Goal: Check status: Check status

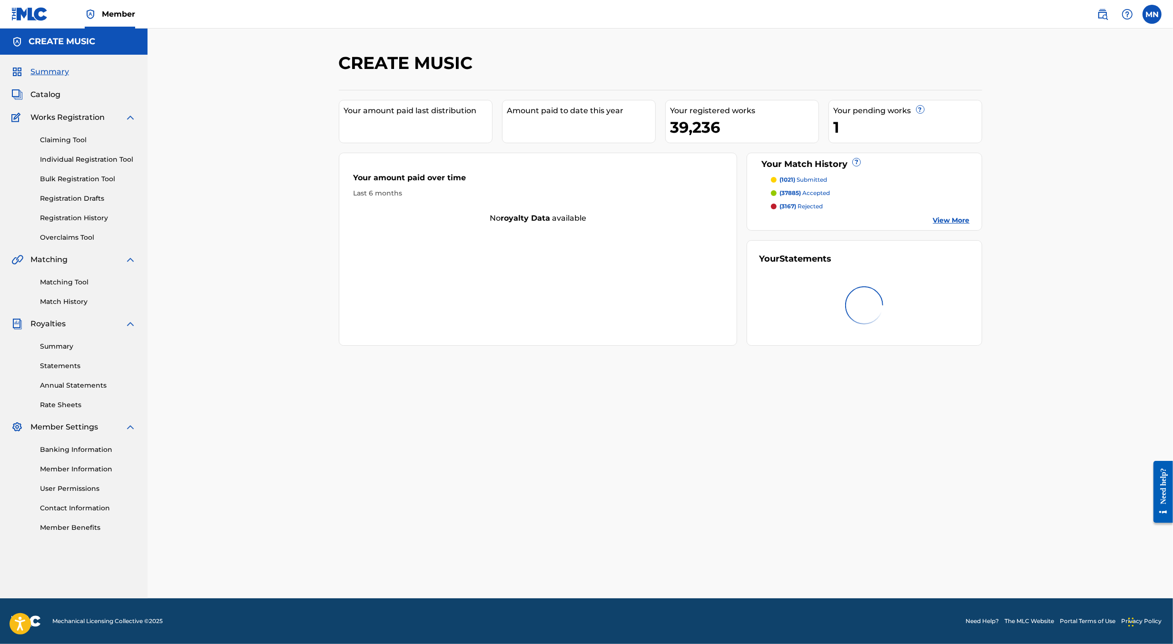
click at [59, 362] on link "Statements" at bounding box center [88, 366] width 96 height 10
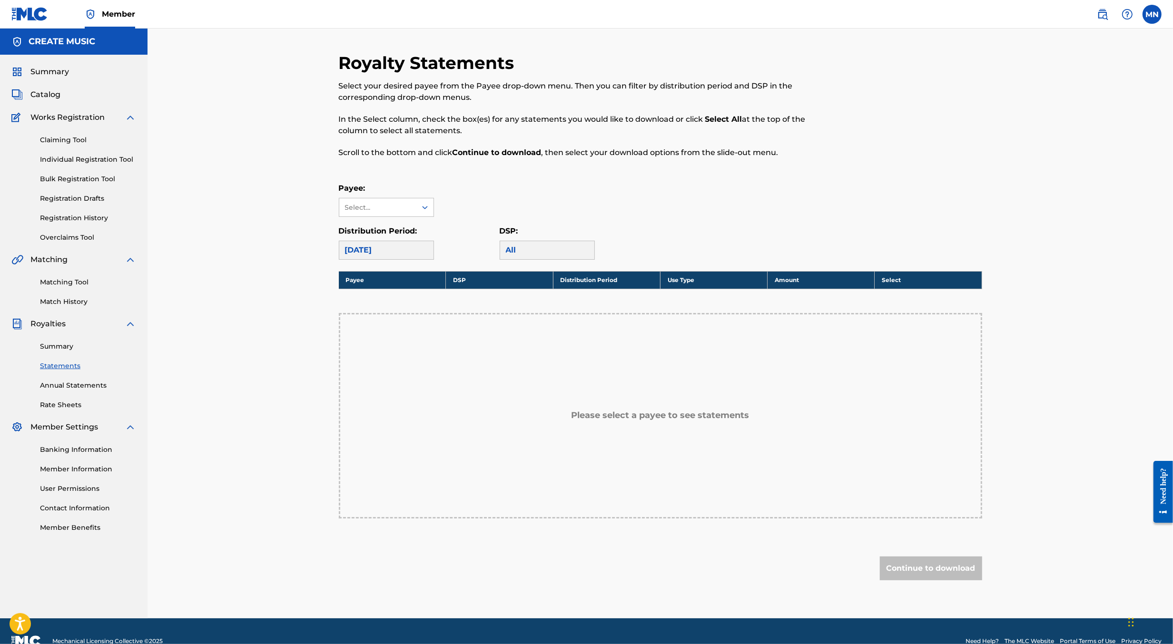
click at [56, 387] on link "Annual Statements" at bounding box center [88, 386] width 96 height 10
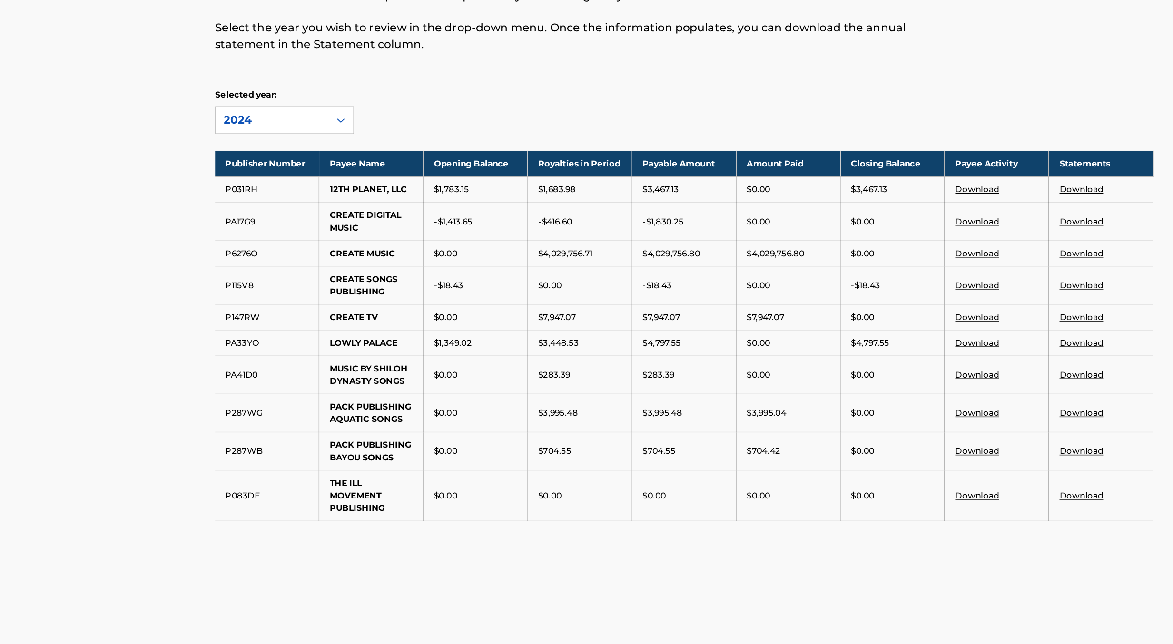
click at [404, 173] on div "2024" at bounding box center [378, 171] width 66 height 11
click at [307, 252] on div "Annual Statements of Account An annual statement is a comprehensive report of r…" at bounding box center [659, 314] width 1025 height 570
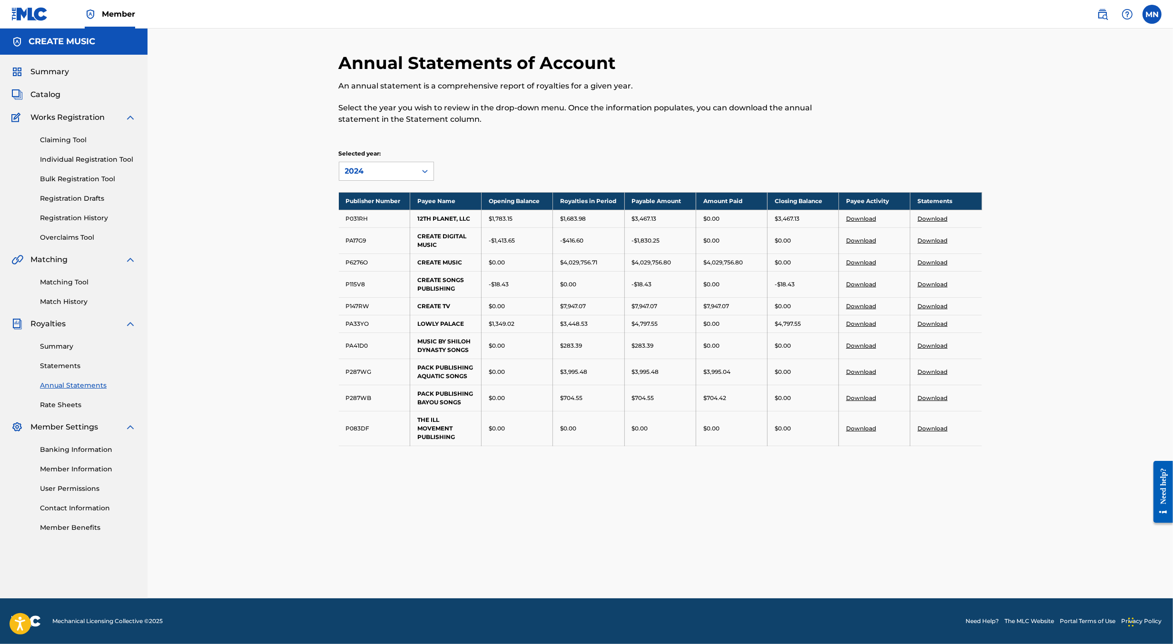
click at [54, 405] on link "Rate Sheets" at bounding box center [88, 405] width 96 height 10
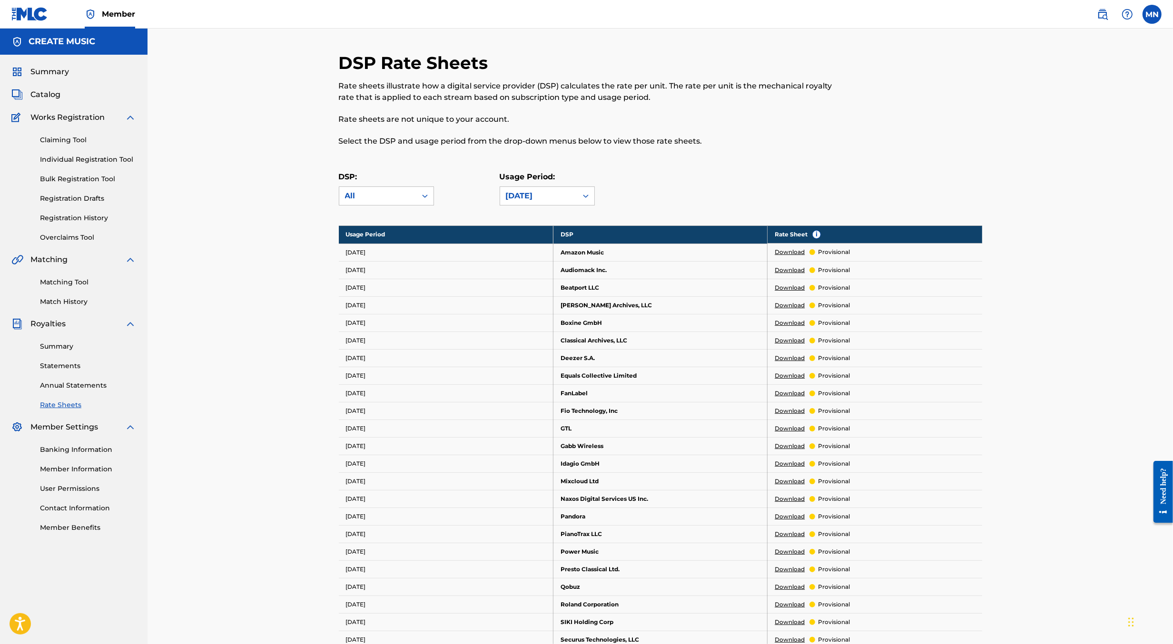
click at [52, 348] on link "Summary" at bounding box center [88, 347] width 96 height 10
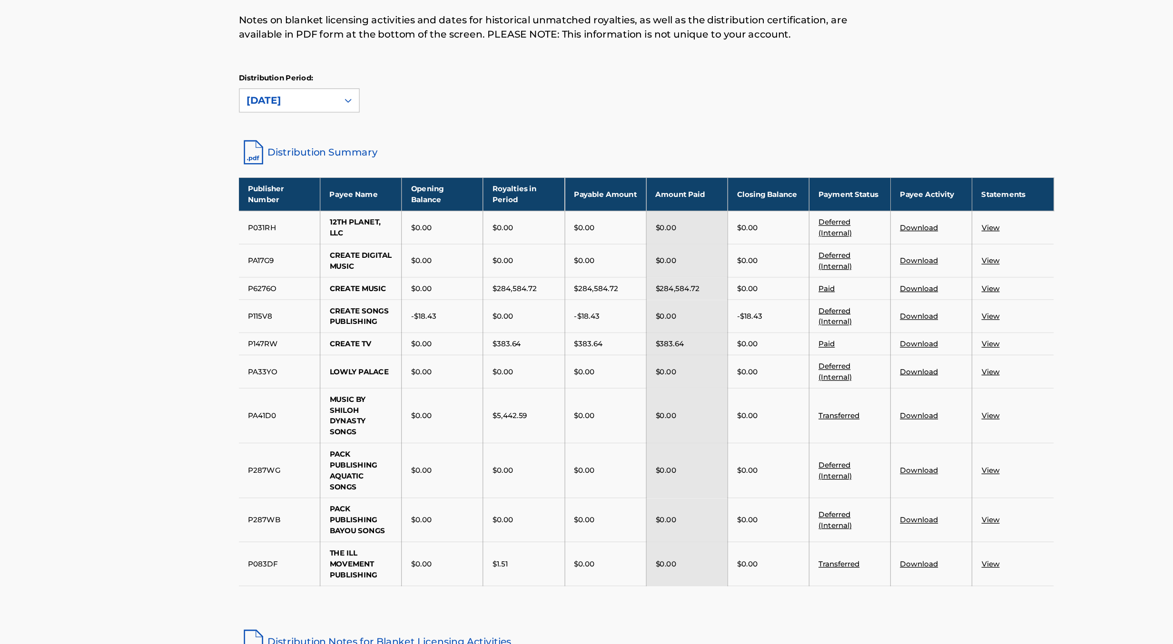
click at [403, 210] on link "Distribution Summary" at bounding box center [660, 212] width 643 height 23
click at [375, 166] on div "[DATE]" at bounding box center [378, 171] width 66 height 11
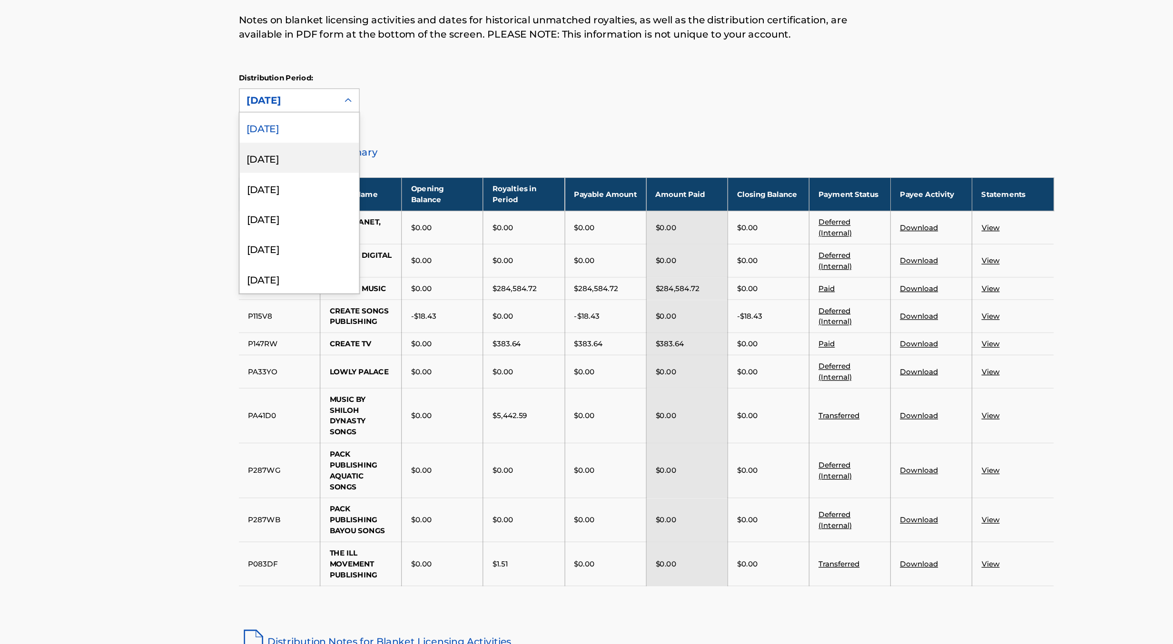
click at [373, 214] on div "[DATE]" at bounding box center [386, 217] width 94 height 24
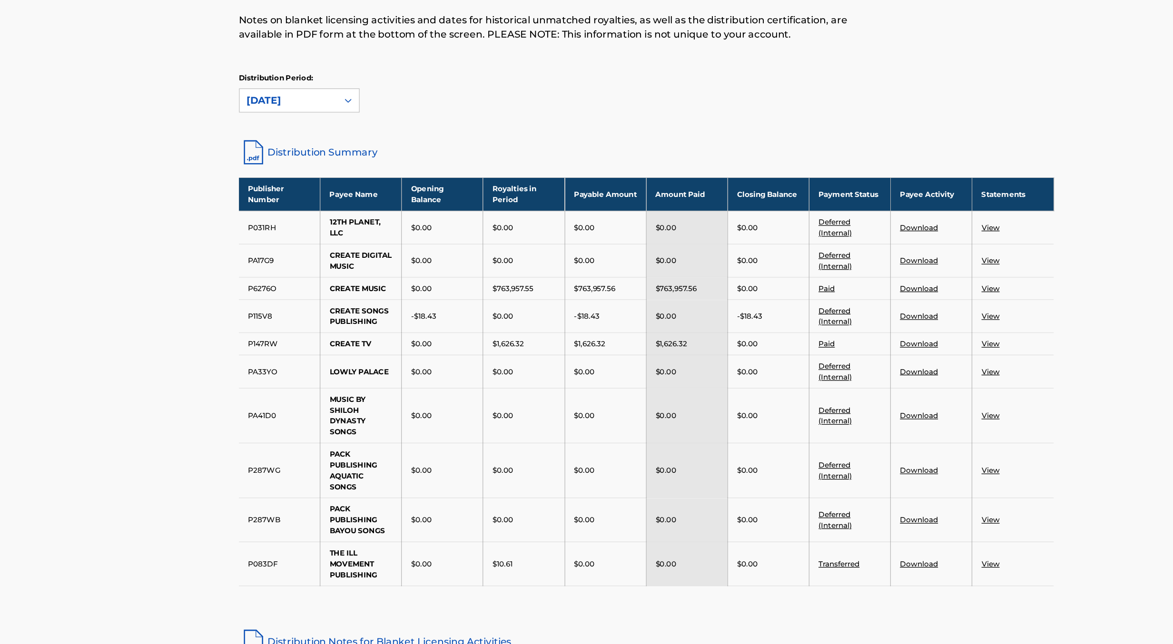
click at [387, 212] on link "Distribution Summary" at bounding box center [660, 212] width 643 height 23
